Goal: Task Accomplishment & Management: Manage account settings

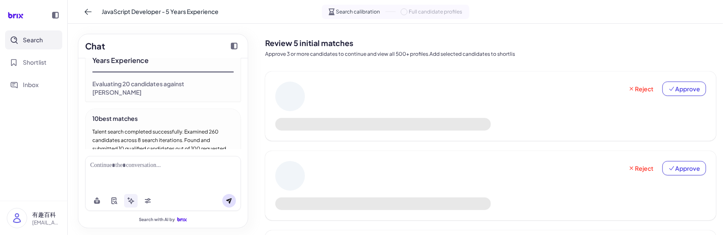
scroll to position [616, 0]
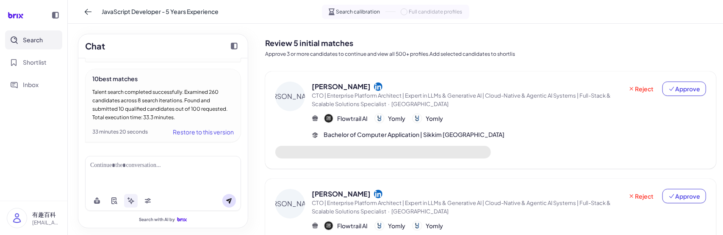
click at [468, 99] on span "CTO | Enterprise Platform Architect | Expert in LLMs & Generative AI | Cloud-Na…" at bounding box center [467, 100] width 311 height 17
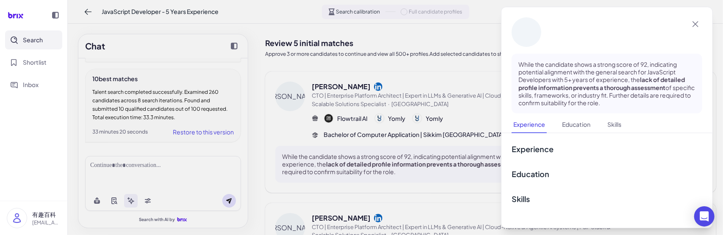
click at [425, 104] on div at bounding box center [361, 117] width 723 height 235
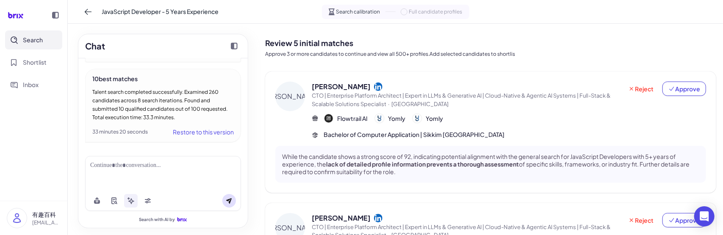
click at [436, 85] on div "[PERSON_NAME]" at bounding box center [467, 87] width 311 height 10
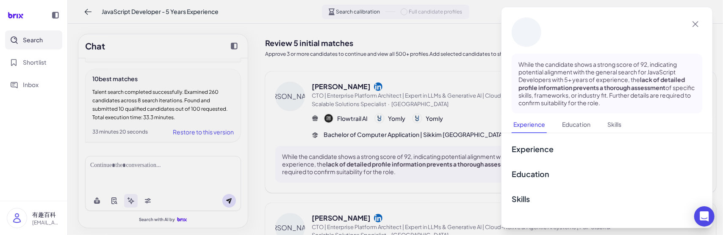
click at [427, 77] on div at bounding box center [361, 117] width 723 height 235
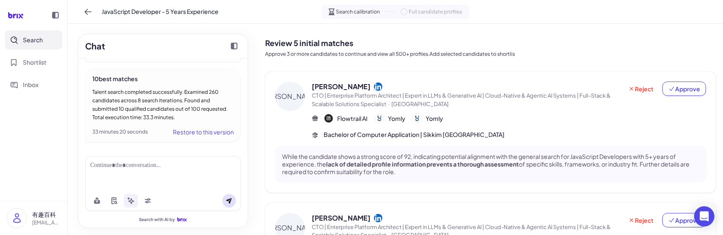
click at [404, 15] on div "Full candidate profiles" at bounding box center [431, 12] width 62 height 8
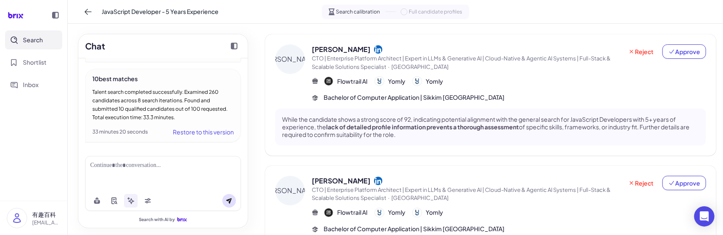
scroll to position [0, 0]
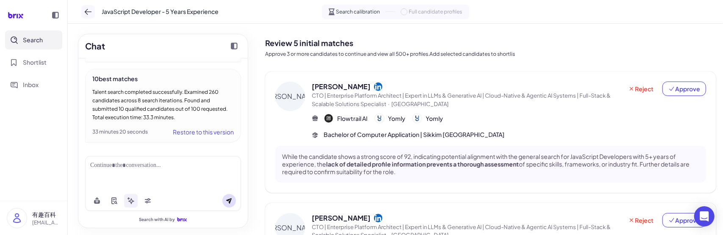
click at [91, 11] on icon at bounding box center [88, 12] width 8 height 8
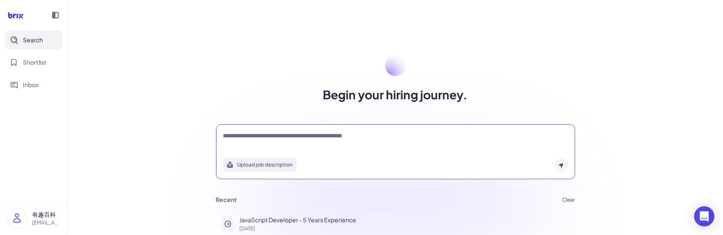
click at [271, 140] on textarea at bounding box center [395, 137] width 345 height 10
type textarea "*"
type textarea "**********"
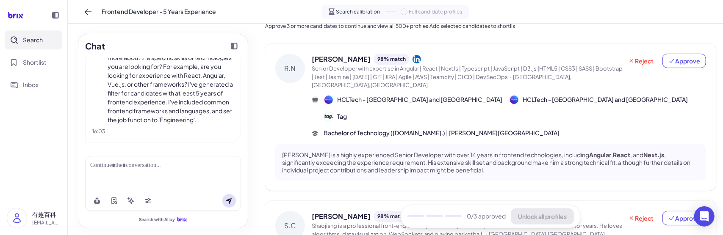
scroll to position [26, 0]
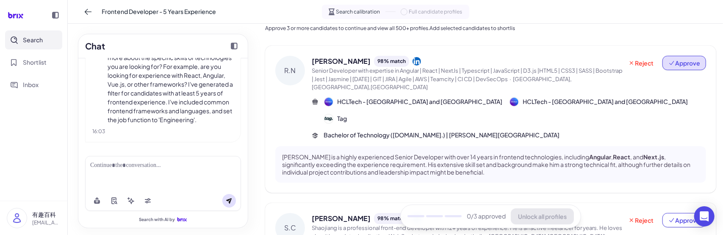
click at [680, 66] on span "Approve" at bounding box center [684, 63] width 32 height 8
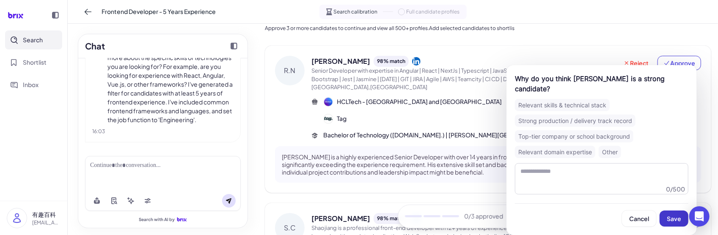
click at [682, 219] on span "Save" at bounding box center [674, 219] width 14 height 8
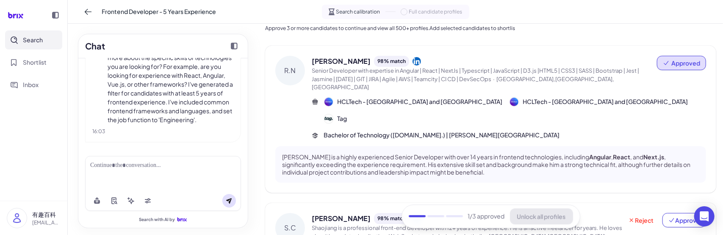
drag, startPoint x: 680, startPoint y: 185, endPoint x: 677, endPoint y: 190, distance: 5.8
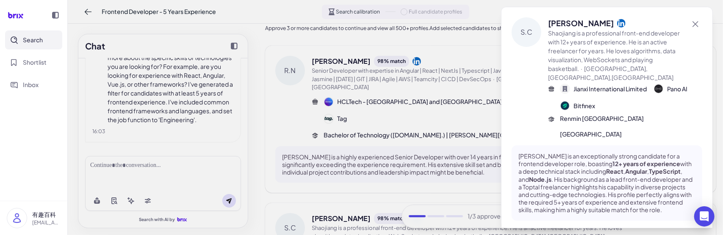
click at [677, 190] on p "[PERSON_NAME] is an exceptionally strong candidate for a frontend developer rol…" at bounding box center [606, 183] width 177 height 62
click at [461, 115] on div at bounding box center [361, 117] width 723 height 235
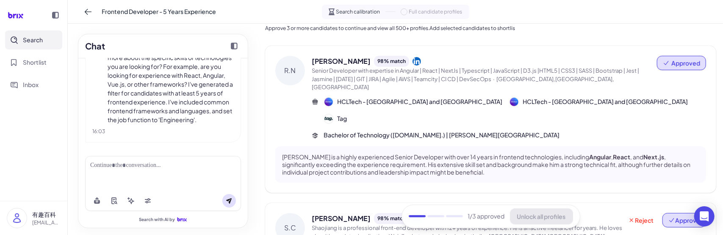
click at [685, 213] on button "Approve" at bounding box center [684, 220] width 44 height 14
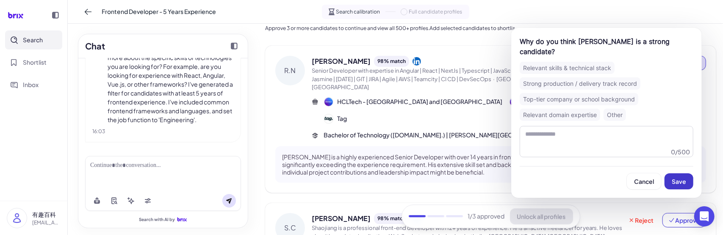
click at [677, 178] on span "Save" at bounding box center [678, 182] width 14 height 8
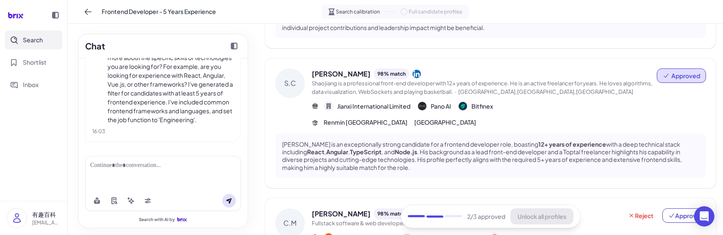
scroll to position [179, 0]
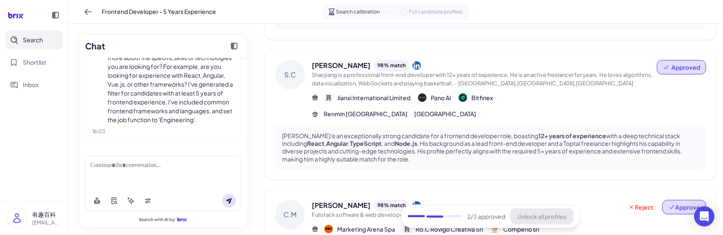
click at [668, 200] on button "Approve" at bounding box center [684, 207] width 44 height 14
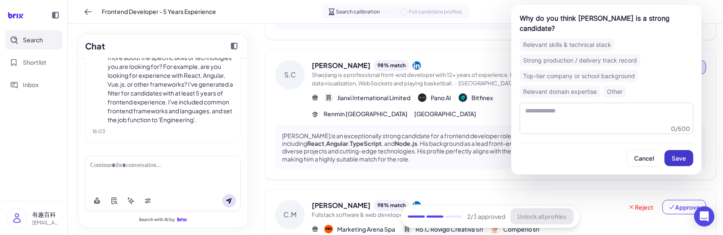
click at [672, 163] on button "Save" at bounding box center [678, 158] width 29 height 16
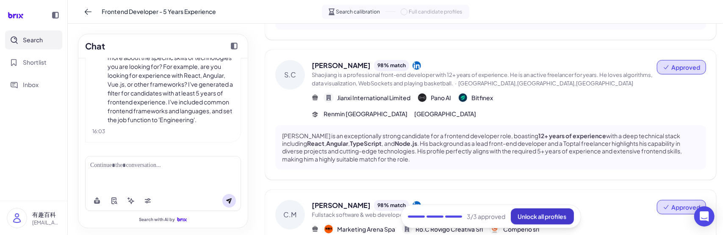
click at [525, 215] on span "Unlock all profiles" at bounding box center [542, 217] width 49 height 8
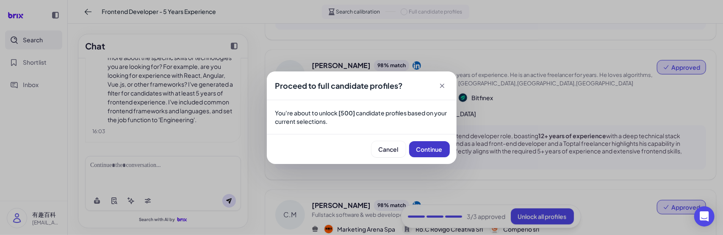
click at [430, 149] on span "Continue" at bounding box center [429, 150] width 26 height 8
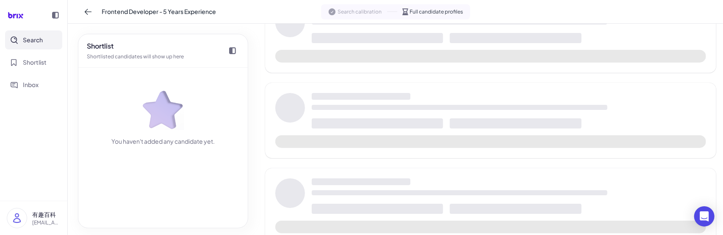
scroll to position [198, 0]
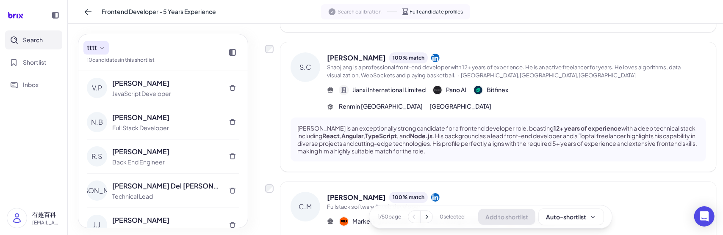
click at [98, 49] on button "tttt" at bounding box center [95, 48] width 25 height 14
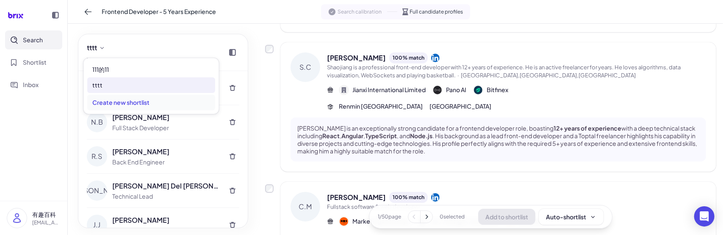
click at [124, 99] on div "Create new shortlist" at bounding box center [151, 103] width 128 height 16
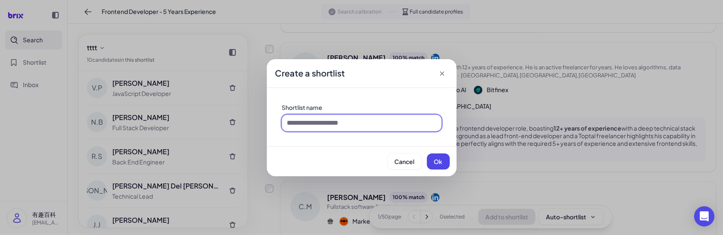
click at [329, 127] on input at bounding box center [361, 123] width 159 height 16
type input "*****"
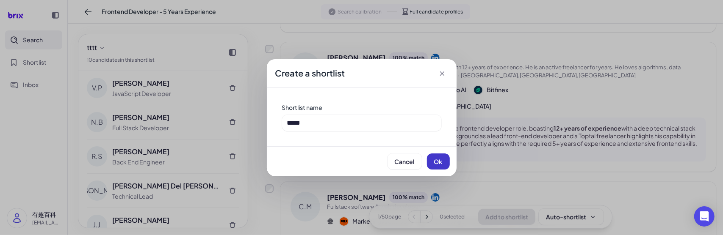
click at [432, 165] on button "Ok" at bounding box center [438, 162] width 23 height 16
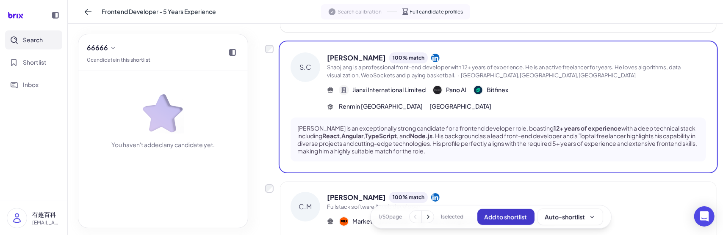
click at [508, 219] on span "Add to shortlist" at bounding box center [505, 217] width 43 height 8
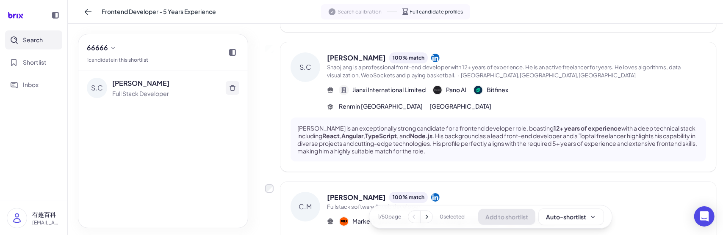
click at [227, 87] on button at bounding box center [233, 88] width 14 height 14
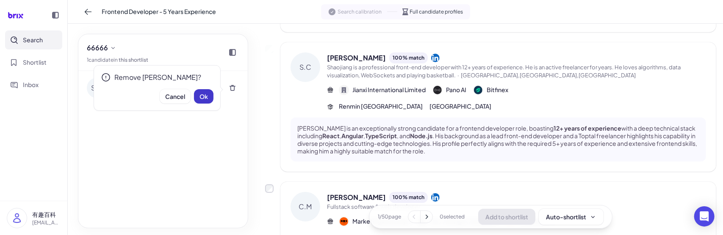
click at [212, 92] on button "Ok" at bounding box center [203, 96] width 19 height 14
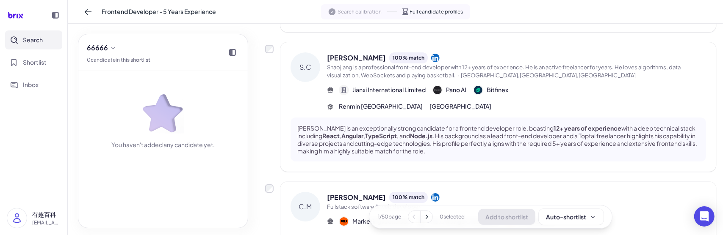
click at [428, 219] on button at bounding box center [426, 217] width 12 height 12
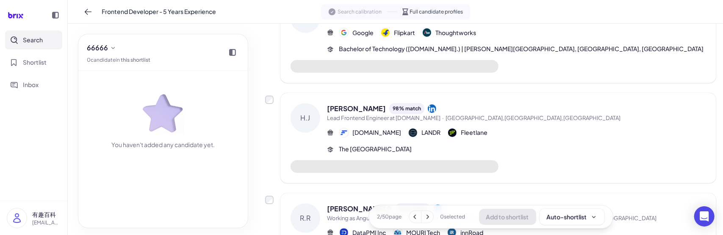
click at [426, 222] on button at bounding box center [427, 217] width 12 height 12
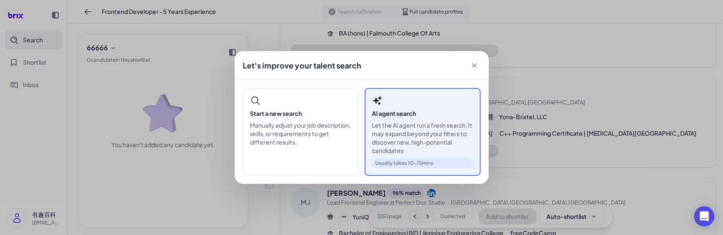
click at [432, 129] on p "Let the AI agent run a fresh search. It may expand beyond your filters to disco…" at bounding box center [422, 138] width 101 height 34
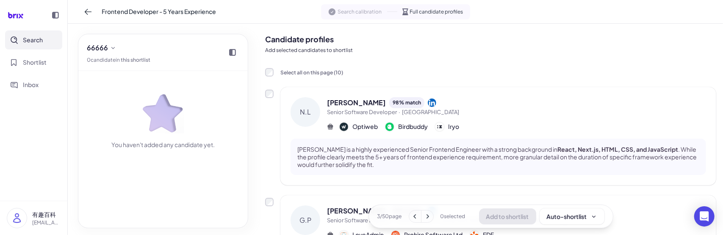
scroll to position [0, 0]
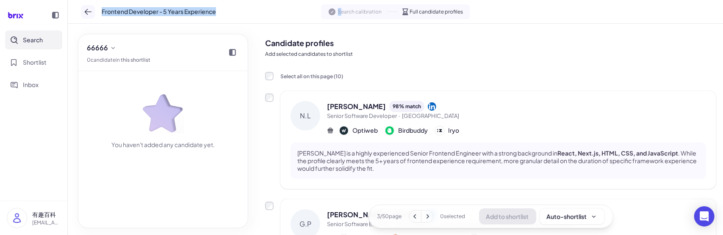
drag, startPoint x: 343, startPoint y: 13, endPoint x: 89, endPoint y: 11, distance: 253.6
click at [89, 11] on div "Frontend Developer - 5 Years Experience Search calibration Full candidate profi…" at bounding box center [395, 12] width 655 height 24
click at [89, 11] on icon at bounding box center [88, 12] width 7 height 6
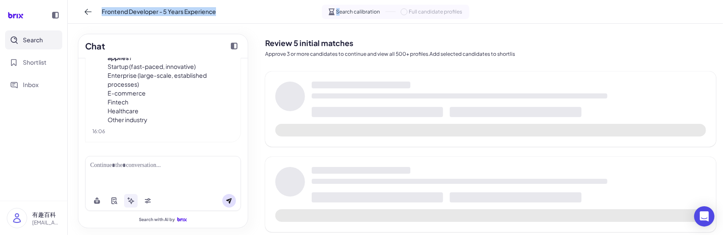
scroll to position [373, 0]
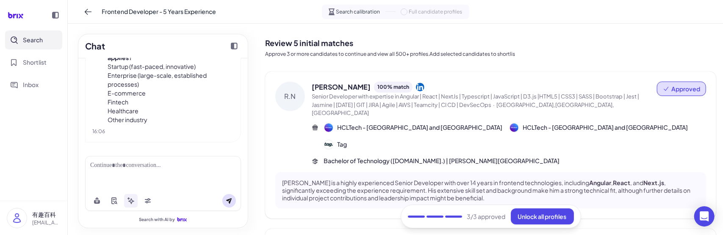
click at [131, 167] on div at bounding box center [163, 165] width 146 height 9
drag, startPoint x: 226, startPoint y: 202, endPoint x: 486, endPoint y: 218, distance: 260.0
click at [486, 218] on div "Chat 5 years frontend I understand you are looking for a frontend developer wit…" at bounding box center [395, 130] width 655 height 212
click at [226, 201] on icon at bounding box center [229, 202] width 6 height 6
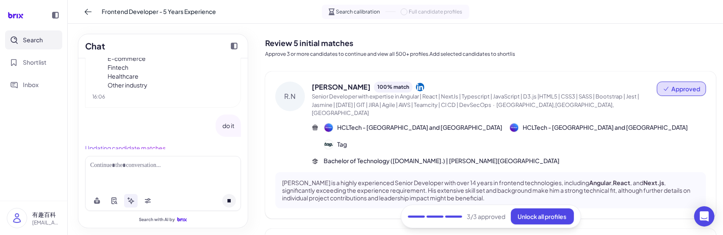
scroll to position [417, 0]
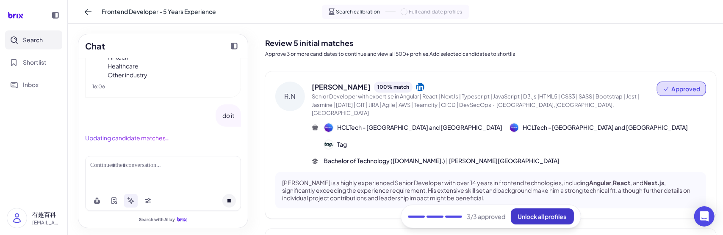
click at [526, 218] on span "Unlock all profiles" at bounding box center [542, 217] width 49 height 8
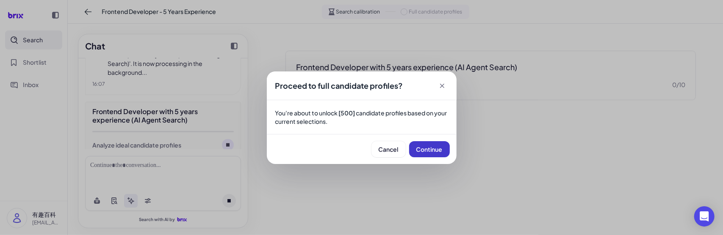
scroll to position [530, 0]
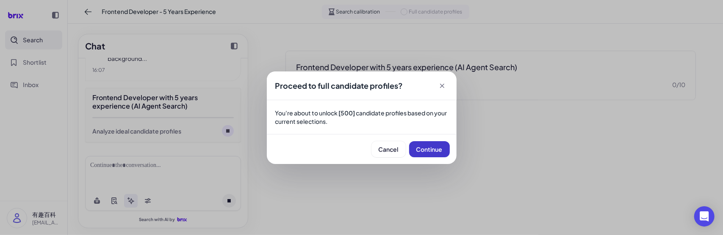
click at [423, 149] on span "Continue" at bounding box center [429, 150] width 26 height 8
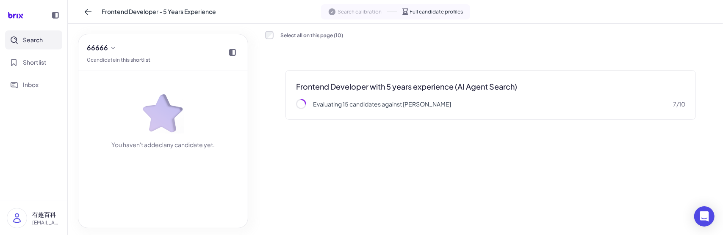
drag, startPoint x: 423, startPoint y: 149, endPoint x: 374, endPoint y: 152, distance: 48.4
click at [374, 152] on div "Select all on this page ( 10 ) Frontend Developer with 5 years experience (AI A…" at bounding box center [490, 129] width 451 height 198
click at [693, 146] on div "Select all on this page ( 10 ) Frontend Developer with 5 years experience (AI A…" at bounding box center [490, 129] width 451 height 198
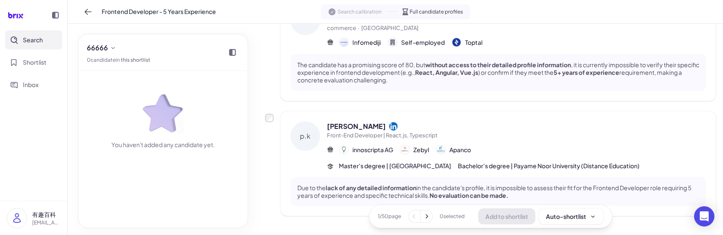
scroll to position [96, 0]
click at [497, 147] on div "innoscripta AG Zebyl Apanco" at bounding box center [516, 150] width 379 height 10
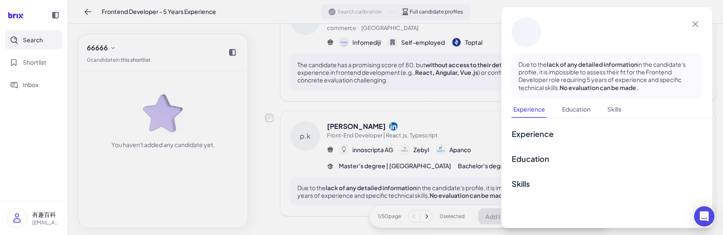
click at [251, 201] on div at bounding box center [361, 117] width 723 height 235
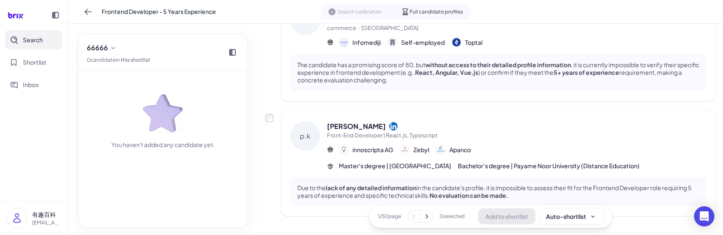
scroll to position [0, 0]
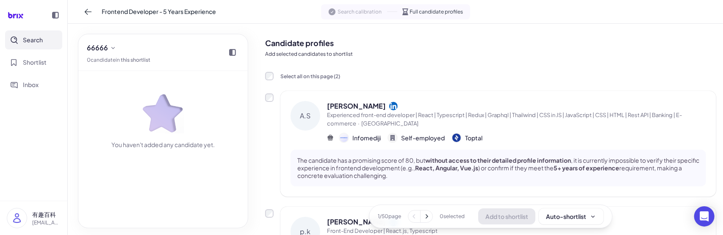
click at [423, 125] on span "Experienced front-end developer | React | Typescript | Redux | Graphql | Thailw…" at bounding box center [516, 119] width 379 height 17
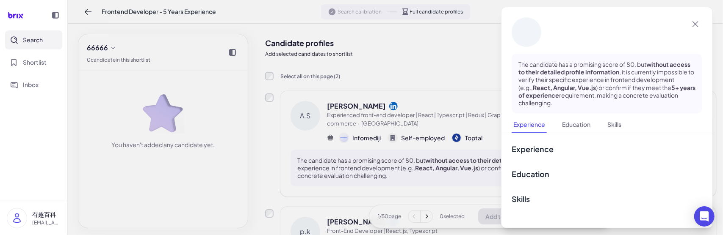
click at [267, 198] on div at bounding box center [361, 117] width 723 height 235
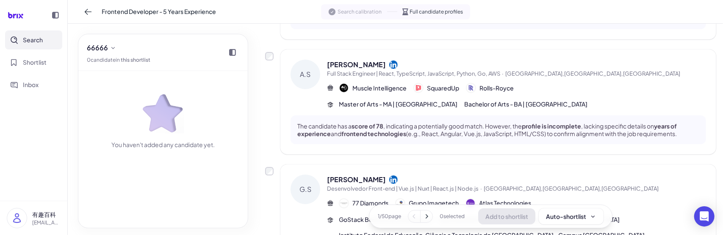
scroll to position [618, 0]
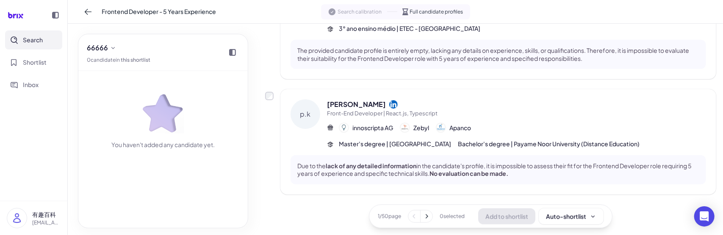
drag, startPoint x: 425, startPoint y: 227, endPoint x: 425, endPoint y: 217, distance: 10.2
click at [425, 217] on div "1 / 50 page 0 selected Add to shortlist Auto-shortlist" at bounding box center [490, 217] width 243 height 24
click at [425, 217] on icon at bounding box center [426, 217] width 3 height 4
click at [414, 216] on icon at bounding box center [415, 217] width 8 height 8
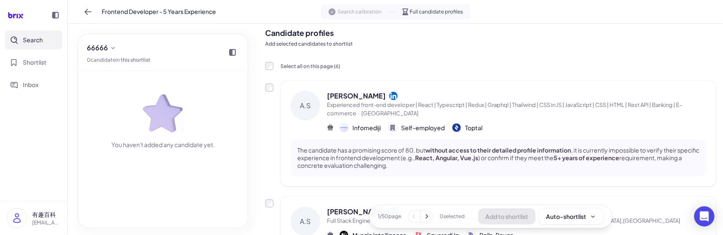
scroll to position [0, 0]
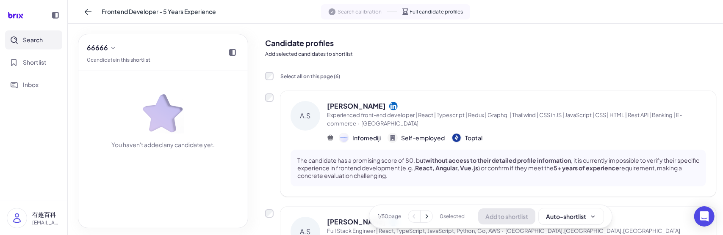
click at [439, 113] on span "Experienced front-end developer | React | Typescript | Redux | Graphql | Thailw…" at bounding box center [504, 119] width 355 height 15
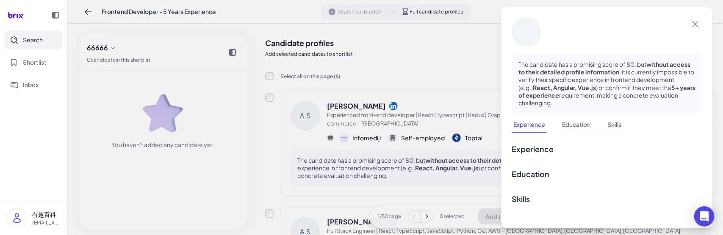
click at [405, 161] on div at bounding box center [361, 117] width 723 height 235
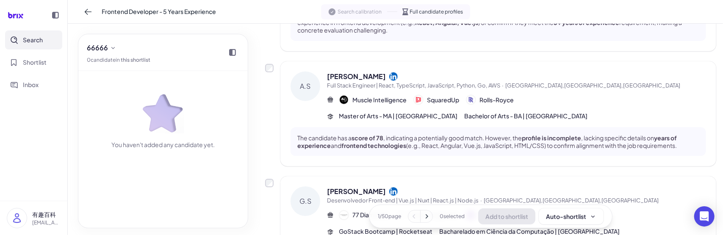
scroll to position [146, 0]
click at [417, 112] on span "Master of Arts - MA | [GEOGRAPHIC_DATA]" at bounding box center [398, 115] width 119 height 9
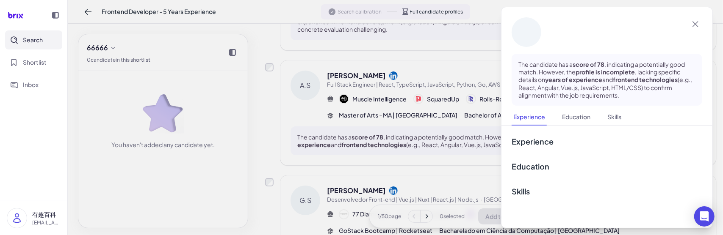
click at [319, 193] on div at bounding box center [361, 117] width 723 height 235
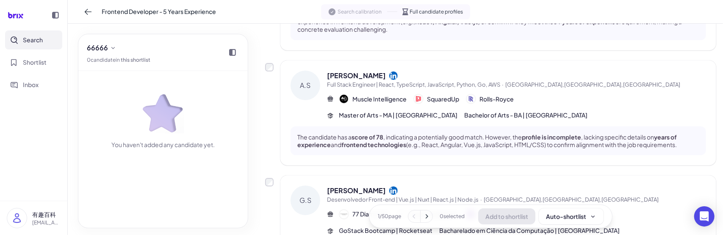
click at [41, 43] on span "Search" at bounding box center [33, 40] width 20 height 9
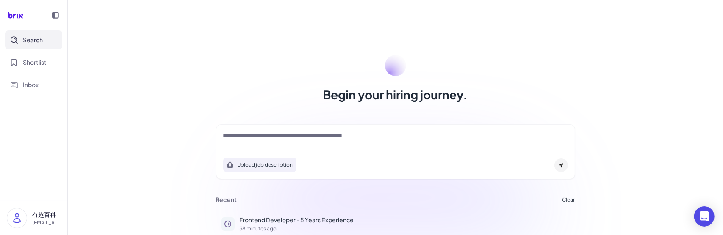
click at [269, 144] on div at bounding box center [395, 140] width 345 height 17
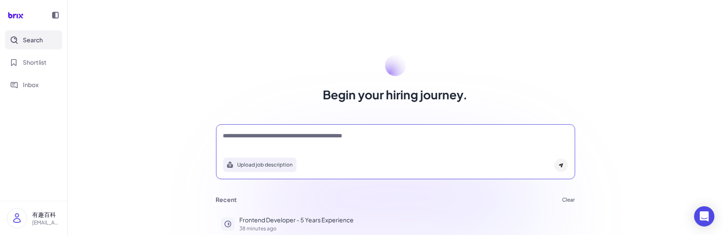
click at [279, 138] on textarea at bounding box center [395, 137] width 345 height 10
type textarea "**********"
click at [557, 162] on div at bounding box center [561, 166] width 14 height 14
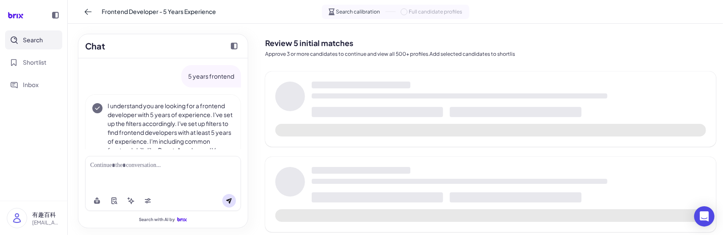
scroll to position [65, 0]
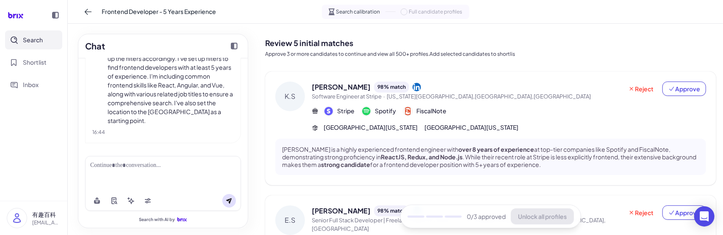
click at [511, 120] on div "[PERSON_NAME] 98 % match Software Engineer at Stripe · [US_STATE][GEOGRAPHIC_DA…" at bounding box center [509, 107] width 394 height 50
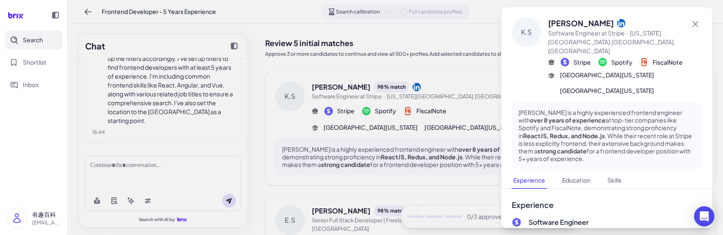
click at [476, 55] on div at bounding box center [361, 117] width 723 height 235
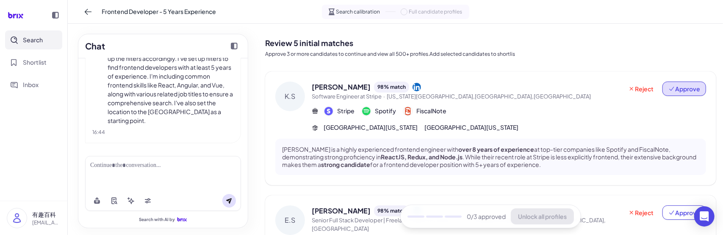
click at [662, 87] on button "Approve" at bounding box center [684, 89] width 44 height 14
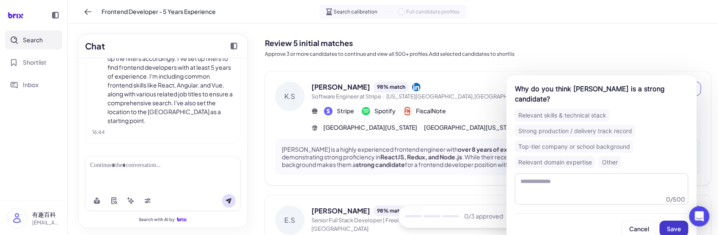
click at [667, 221] on button "Save" at bounding box center [674, 229] width 29 height 16
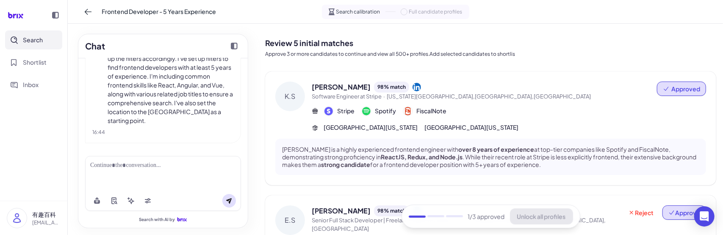
click at [668, 211] on icon at bounding box center [671, 213] width 7 height 7
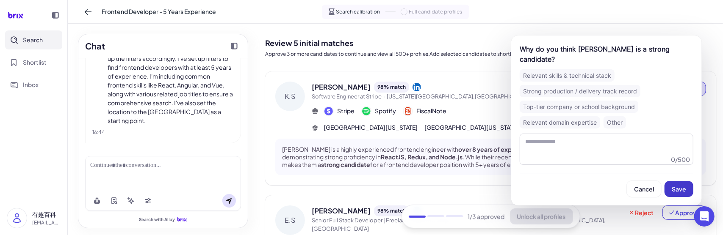
click at [669, 192] on button "Save" at bounding box center [678, 189] width 29 height 16
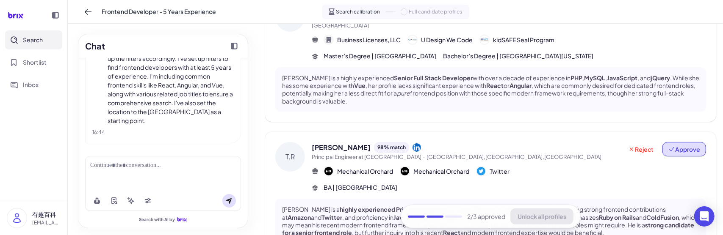
scroll to position [204, 0]
click at [668, 144] on span "Approve" at bounding box center [684, 148] width 32 height 8
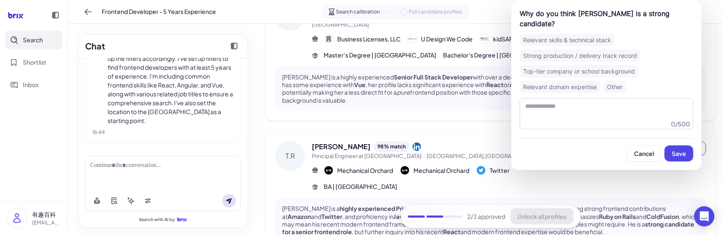
click at [683, 152] on div "Why do you think [PERSON_NAME] is a strong candidate? Relevant skills & technic…" at bounding box center [606, 85] width 191 height 170
click at [678, 150] on span "Save" at bounding box center [678, 154] width 14 height 8
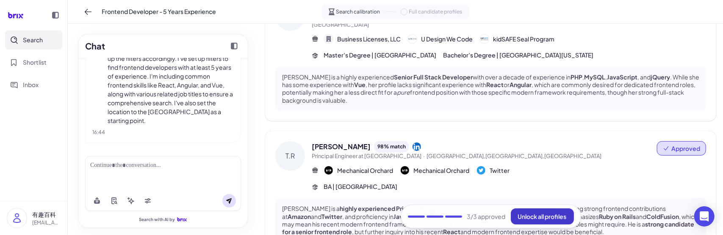
click at [554, 215] on span "Unlock all profiles" at bounding box center [542, 217] width 49 height 8
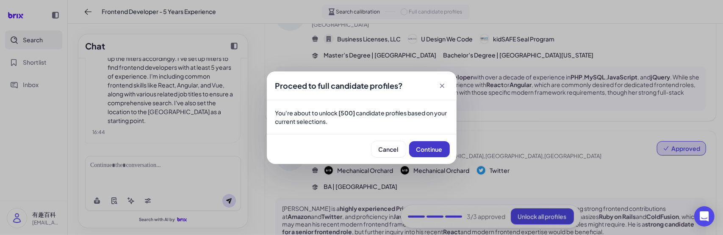
click at [430, 141] on button "Continue" at bounding box center [429, 149] width 41 height 16
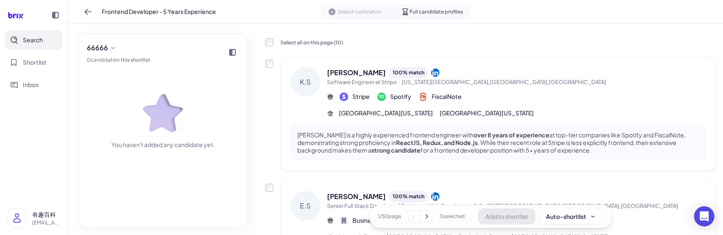
scroll to position [0, 0]
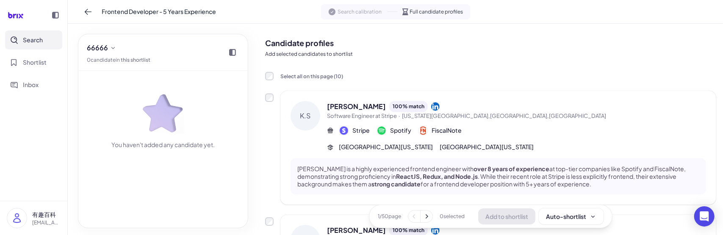
click at [522, 139] on div "[PERSON_NAME] 100 % match Software Engineer at Stripe · [US_STATE][GEOGRAPHIC_D…" at bounding box center [516, 126] width 379 height 50
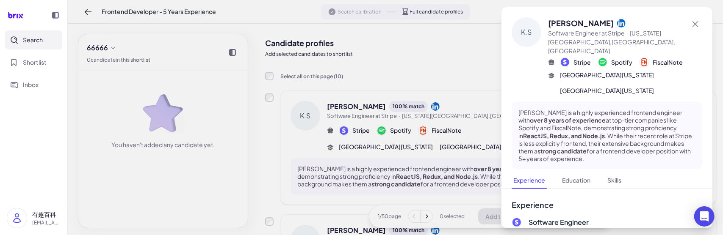
click at [440, 66] on div at bounding box center [361, 117] width 723 height 235
